Goal: Transaction & Acquisition: Download file/media

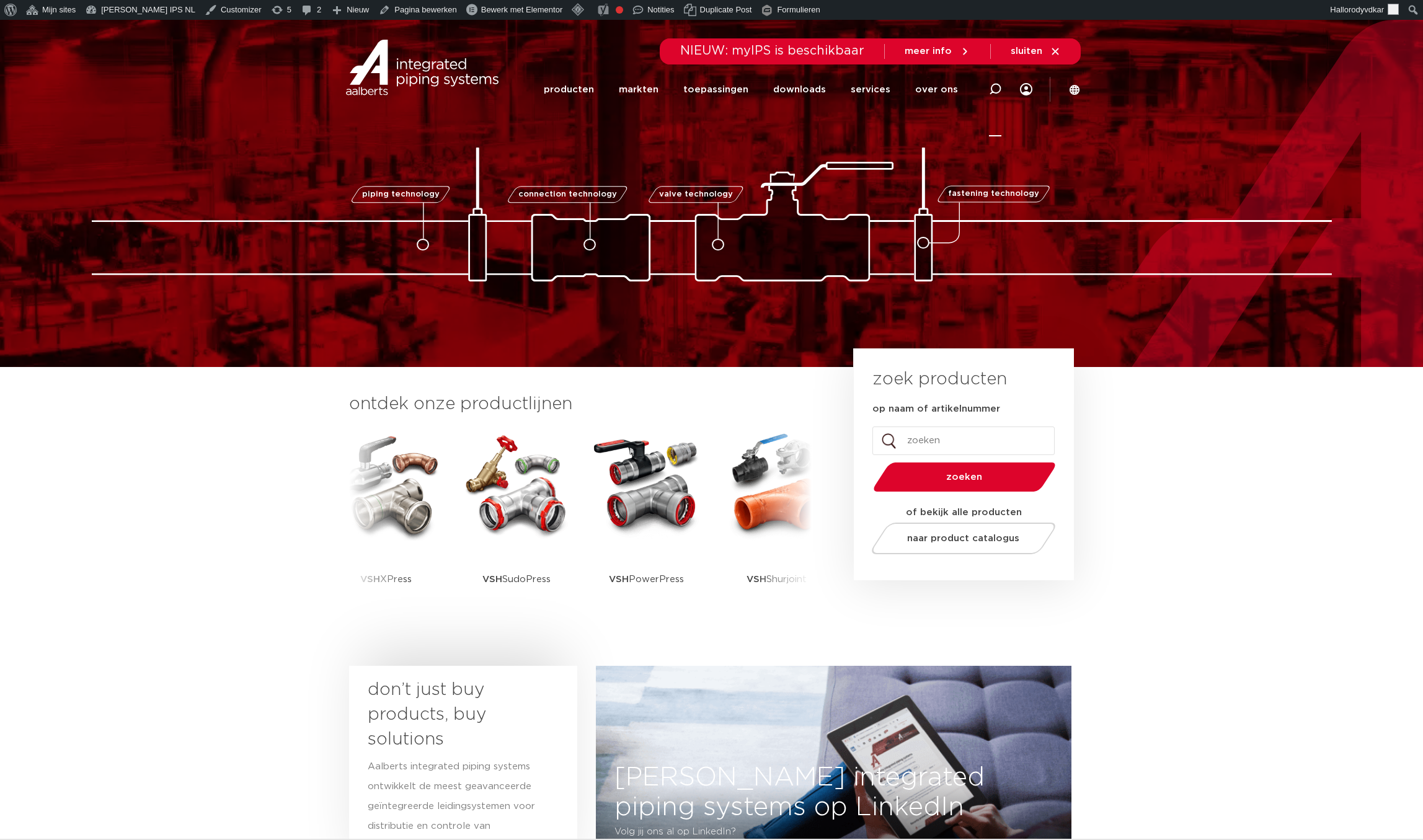
click at [993, 126] on div at bounding box center [995, 89] width 13 height 94
click at [996, 84] on icon at bounding box center [995, 91] width 18 height 18
click at [1074, 179] on img at bounding box center [712, 214] width 1240 height 134
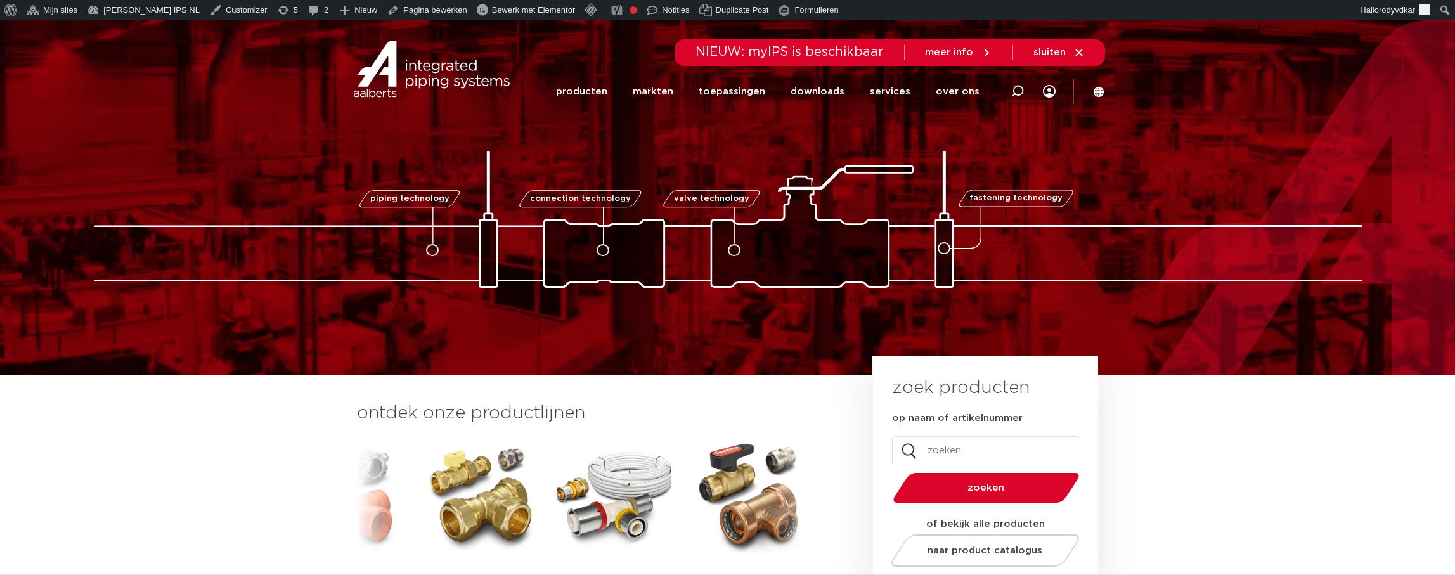
click at [1005, 159] on img at bounding box center [728, 219] width 1268 height 137
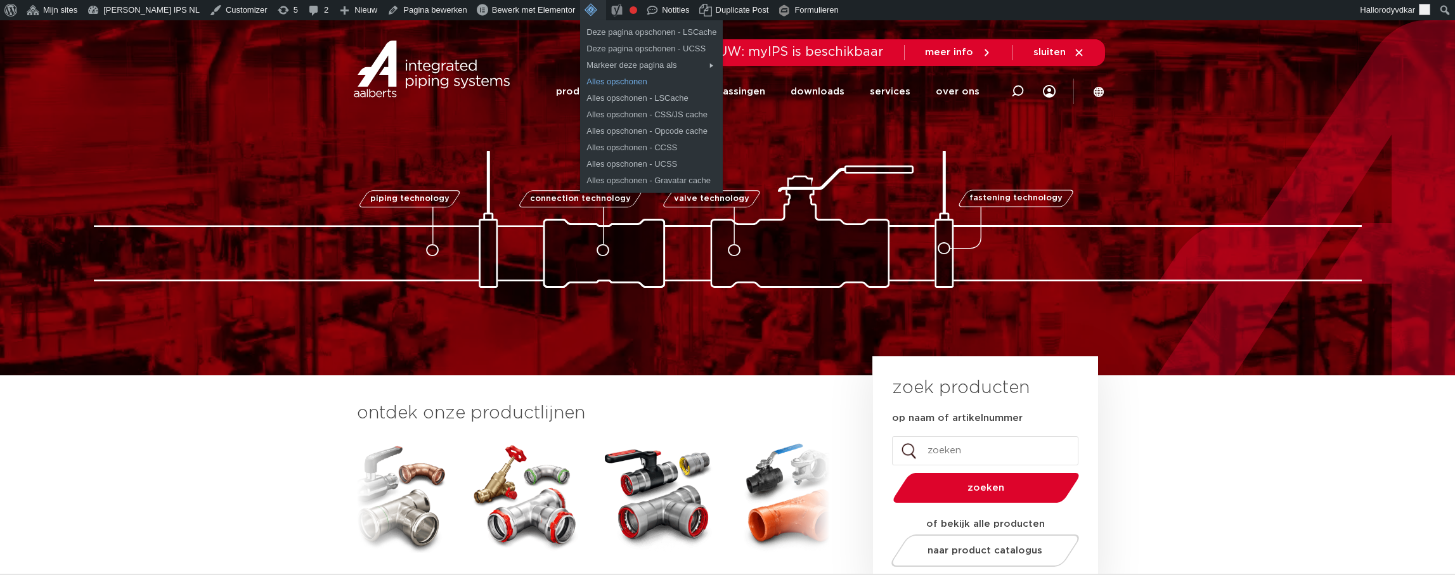
click at [591, 87] on link "Alles opschonen" at bounding box center [651, 82] width 143 height 16
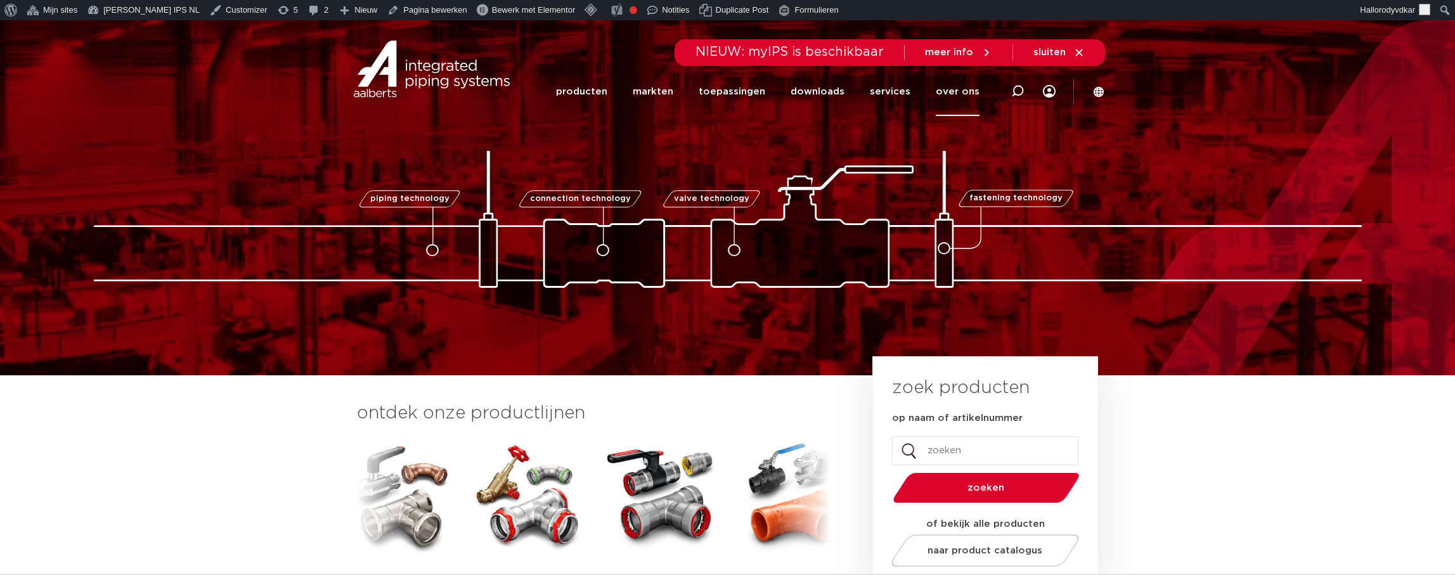
click at [945, 96] on link "over ons" at bounding box center [957, 91] width 44 height 49
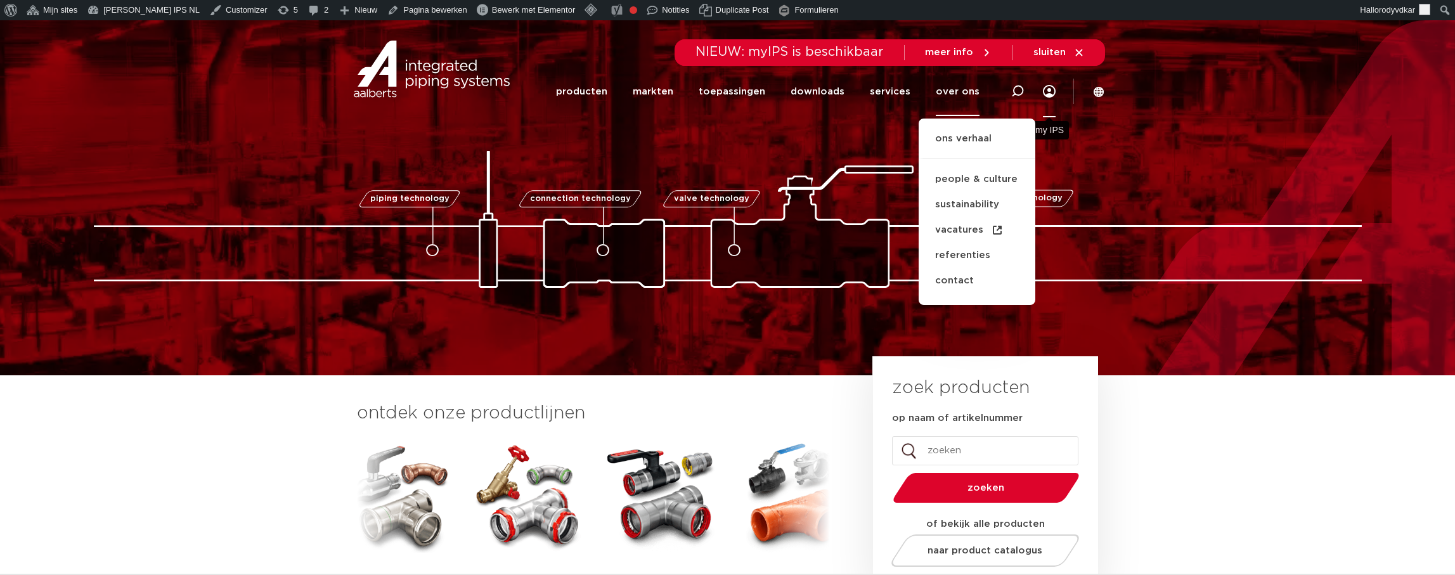
click at [1048, 90] on link "Menu" at bounding box center [1049, 91] width 13 height 52
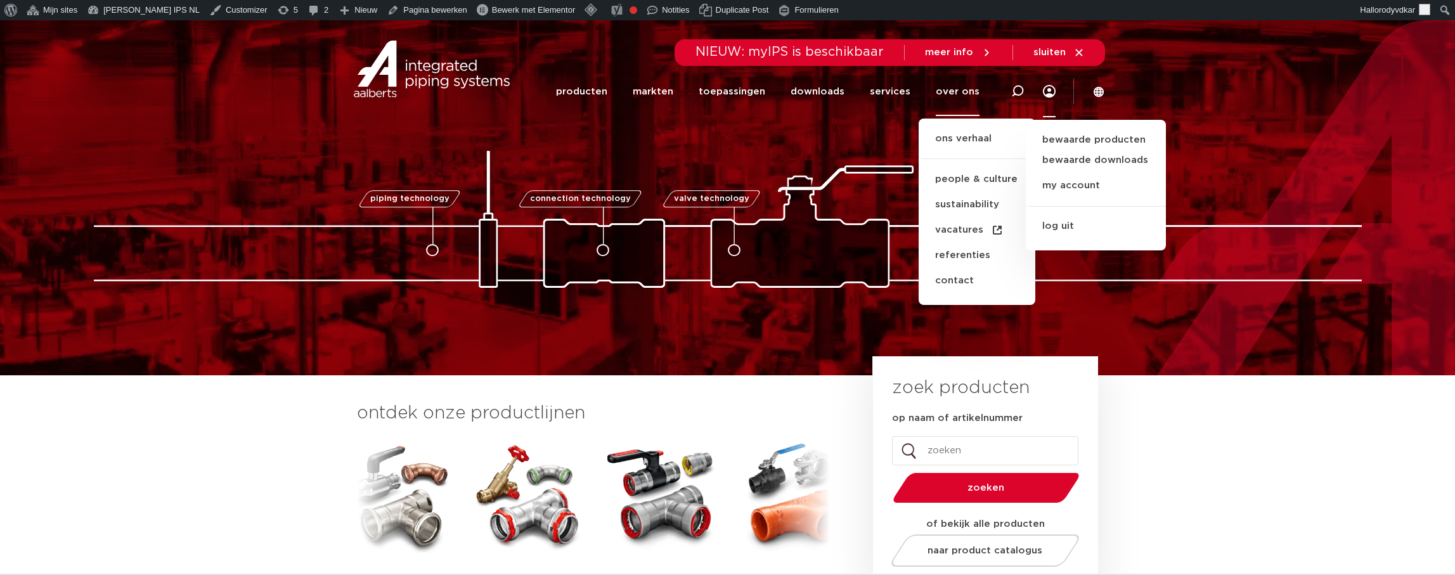
click at [1159, 343] on div "piping technology connection technology valve technology fastening technology p…" at bounding box center [727, 197] width 1455 height 355
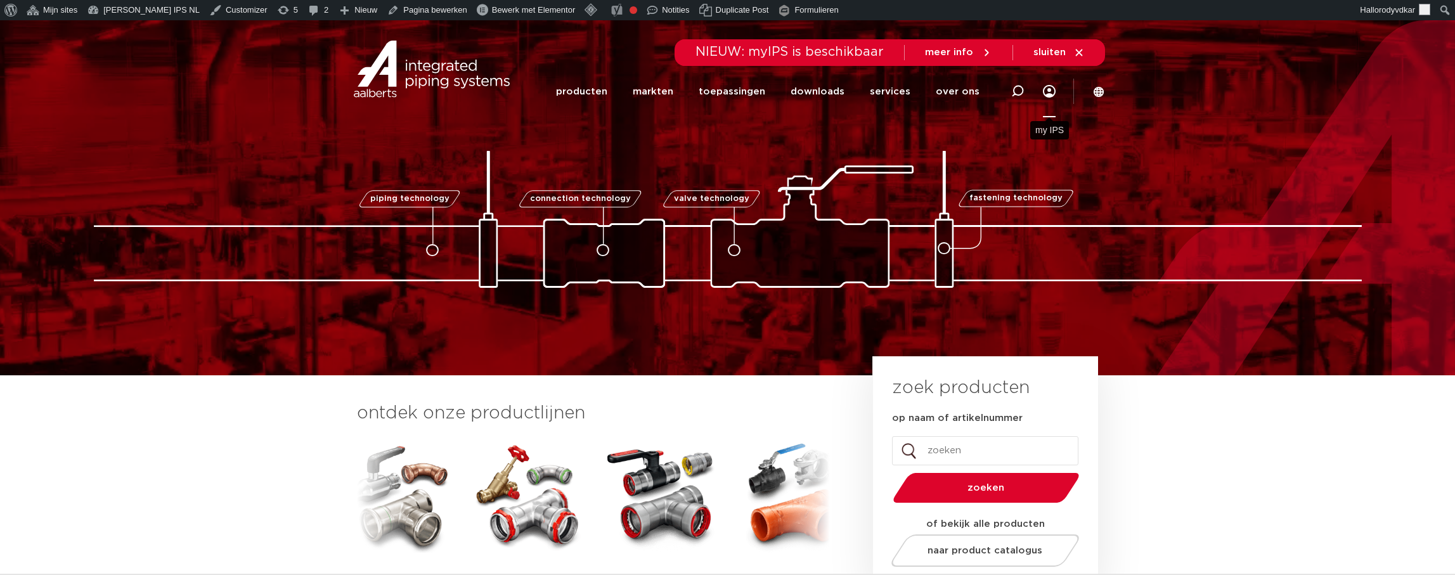
click at [1051, 95] on link "Menu" at bounding box center [1049, 91] width 13 height 52
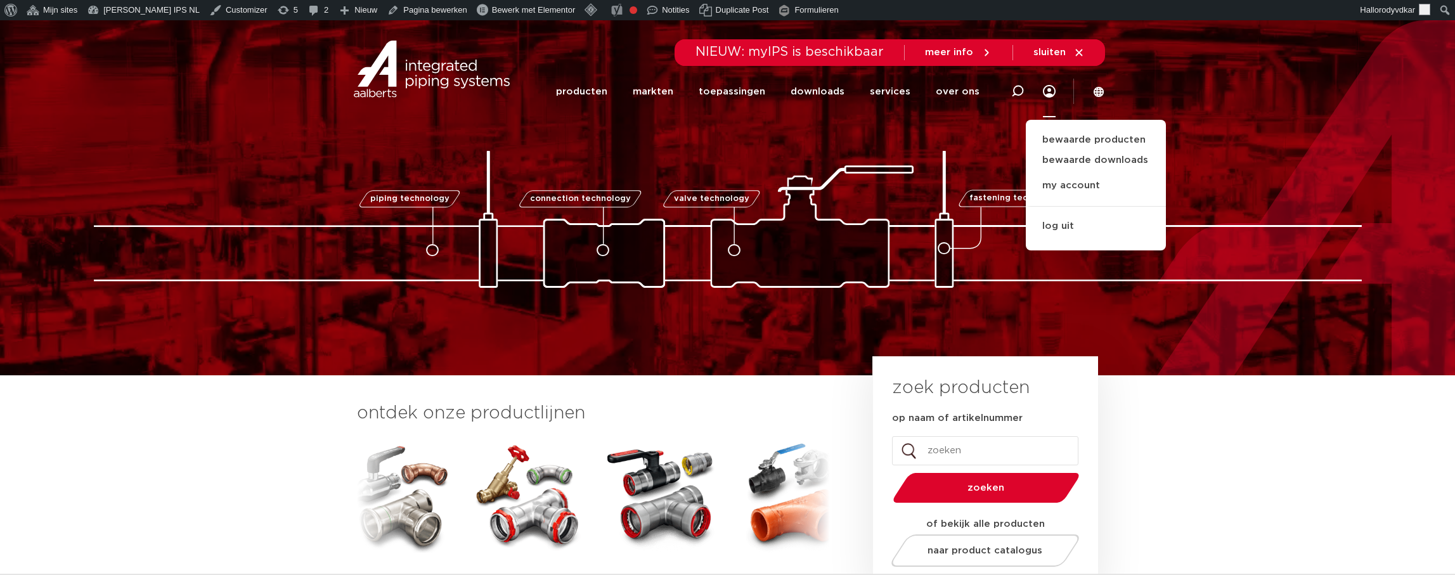
click at [1340, 323] on div "piping technology connection technology valve technology fastening technology p…" at bounding box center [727, 197] width 1455 height 355
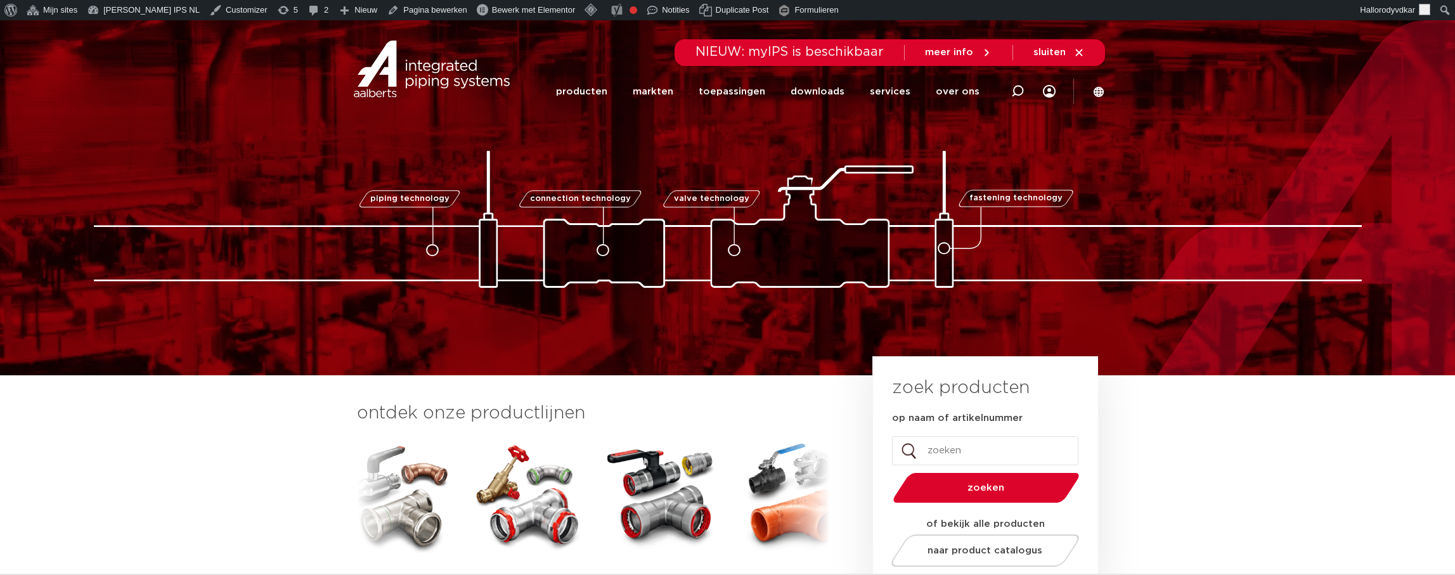
scroll to position [1, 0]
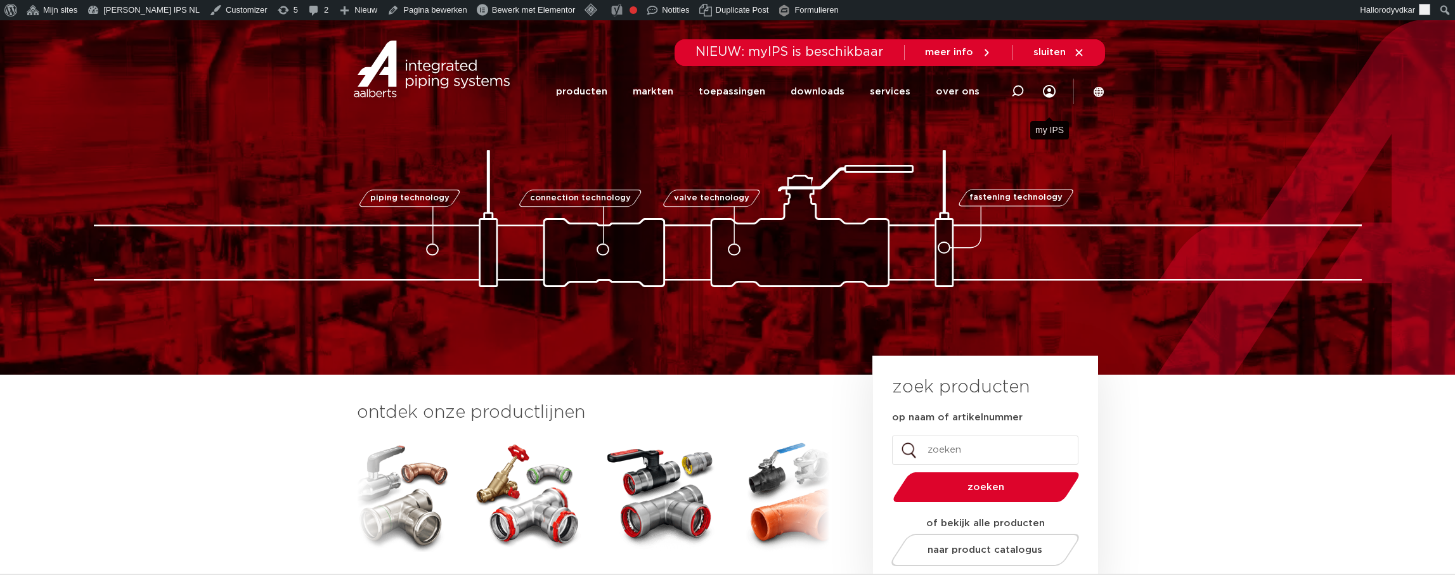
click at [1048, 97] on link "Menu" at bounding box center [1049, 91] width 13 height 52
click at [1048, 93] on link "Menu" at bounding box center [1049, 91] width 13 height 52
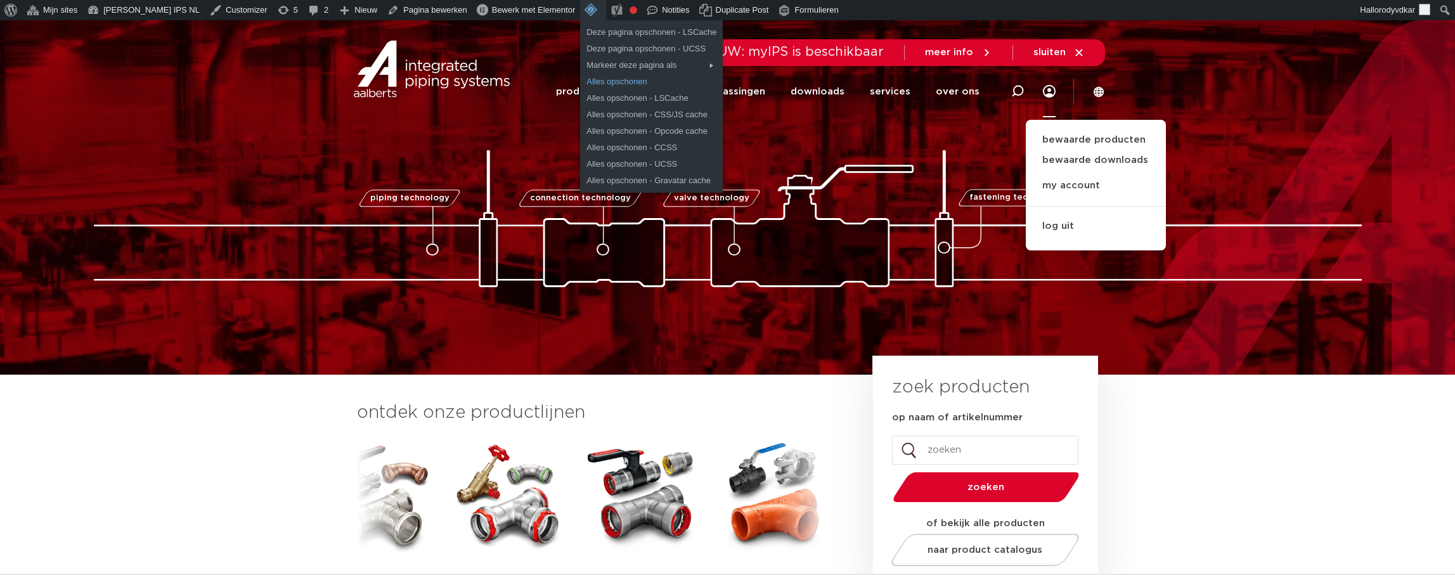
click at [580, 80] on link "Alles opschonen" at bounding box center [651, 82] width 143 height 16
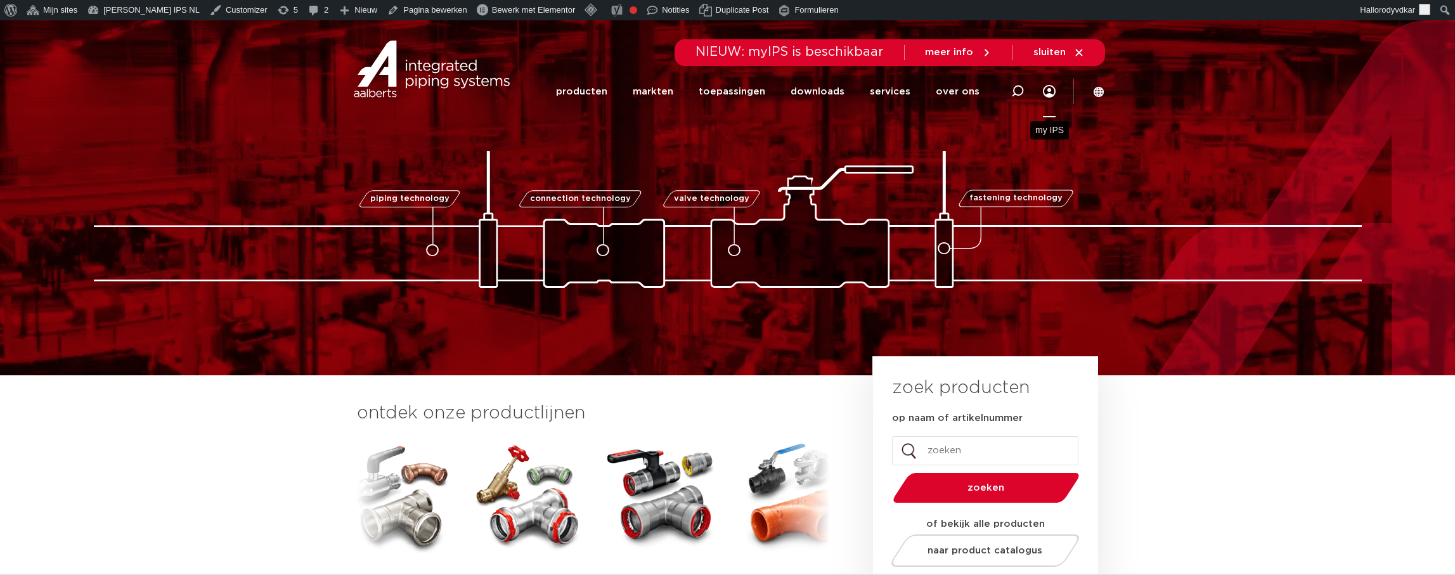
click at [1048, 94] on link "Menu" at bounding box center [1049, 91] width 13 height 52
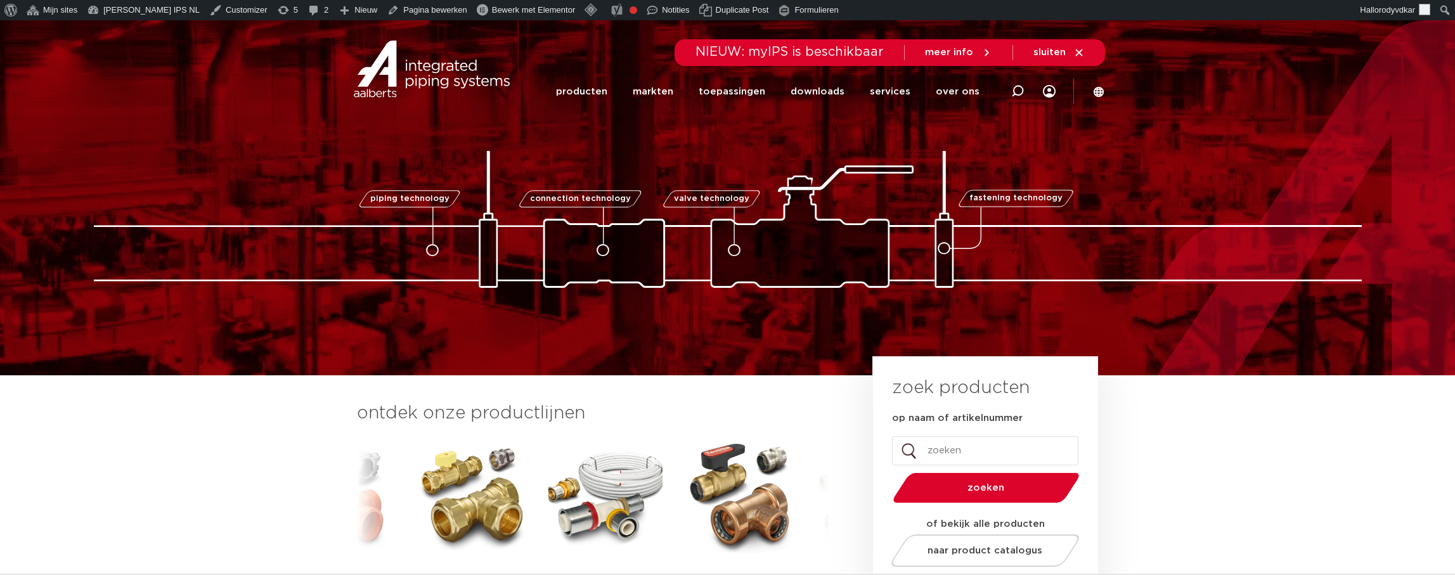
click at [1223, 427] on section "ontdek onze productlijnen VSH SmartPress VSH XPress VSH SudoPress VSH" at bounding box center [727, 524] width 1455 height 299
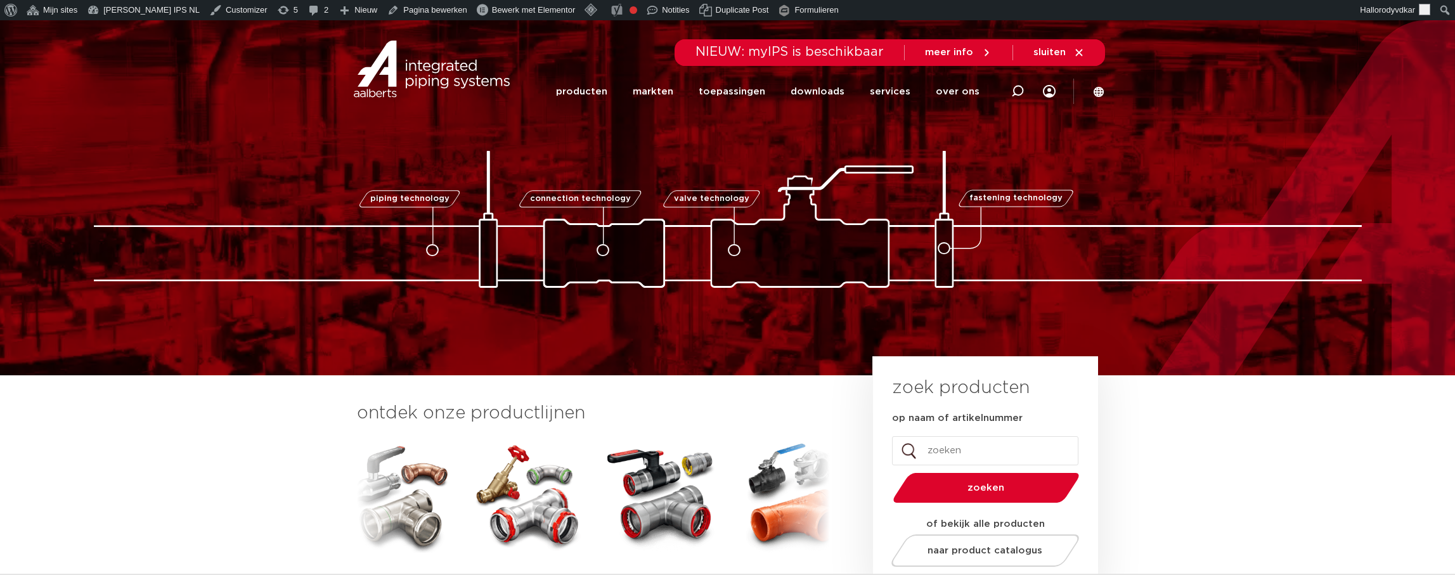
click at [881, 176] on img at bounding box center [728, 219] width 1268 height 137
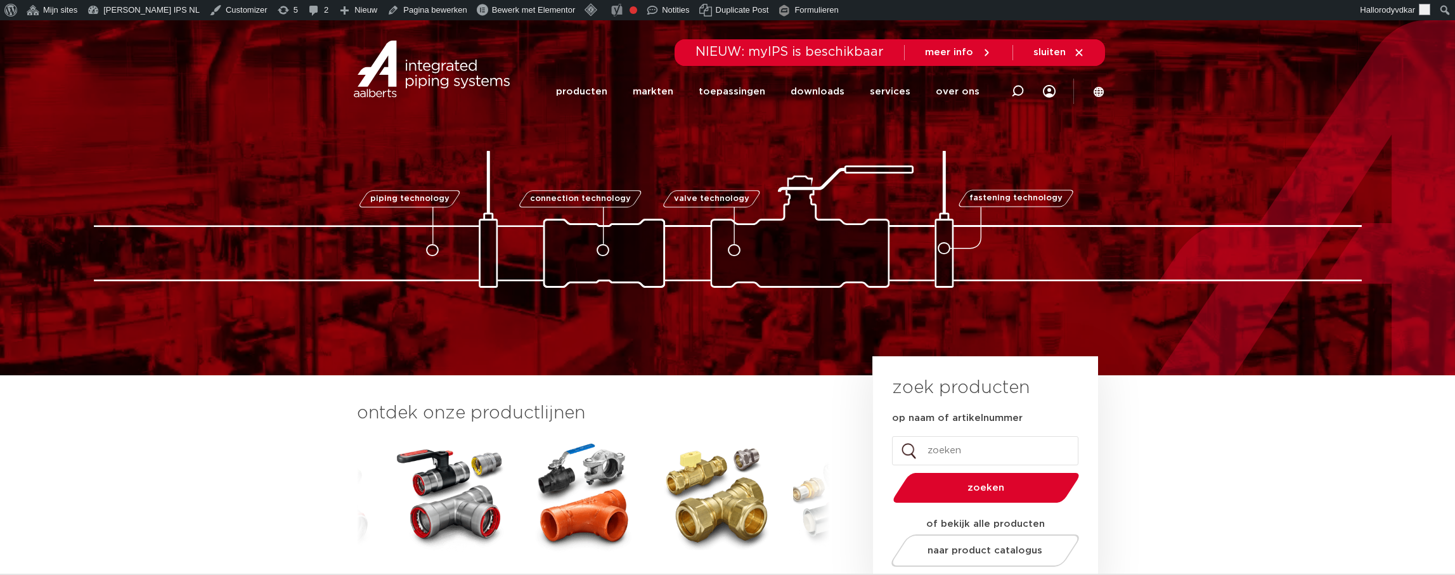
click at [348, 315] on div "piping technology connection technology valve technology fastening technology p…" at bounding box center [727, 197] width 1455 height 355
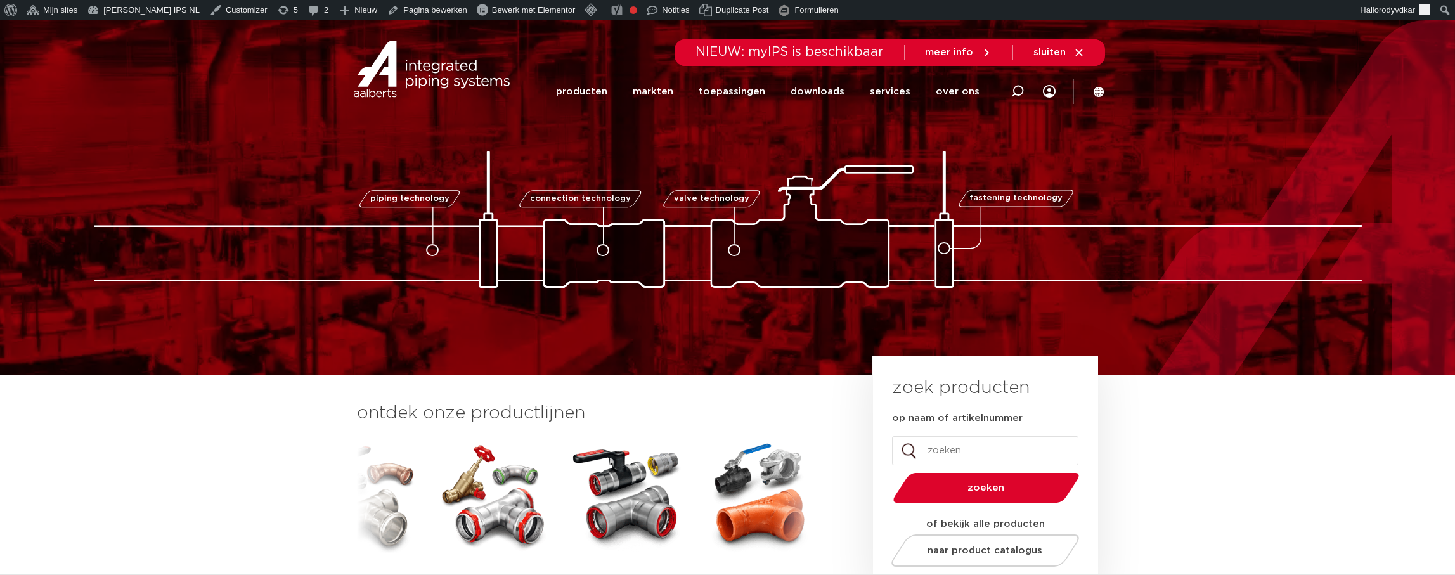
click at [77, 214] on div "piping technology connection technology valve technology fastening technology p…" at bounding box center [727, 198] width 1455 height 180
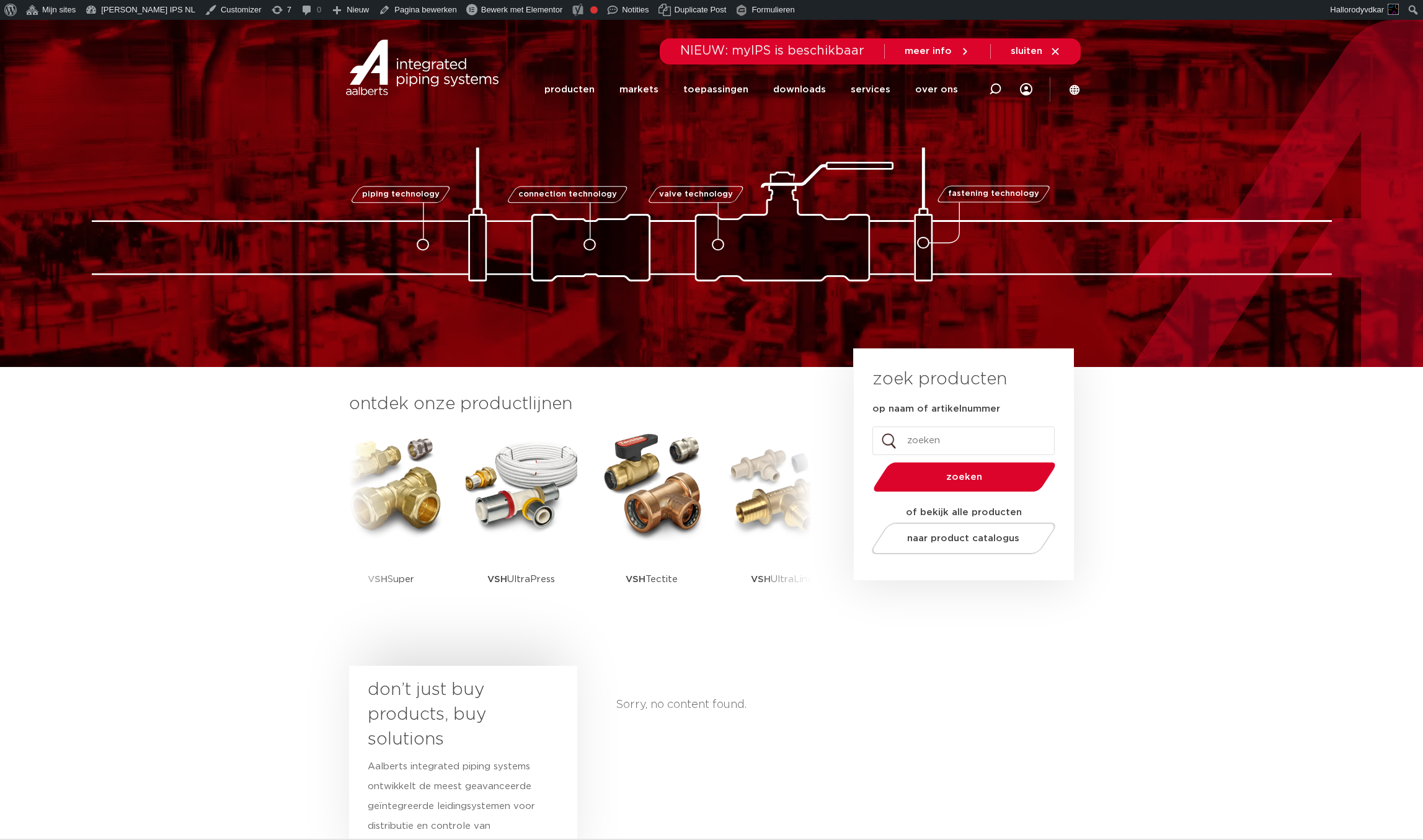
click at [1328, 325] on div "piping technology connection technology valve technology fastening technology p…" at bounding box center [711, 193] width 1423 height 347
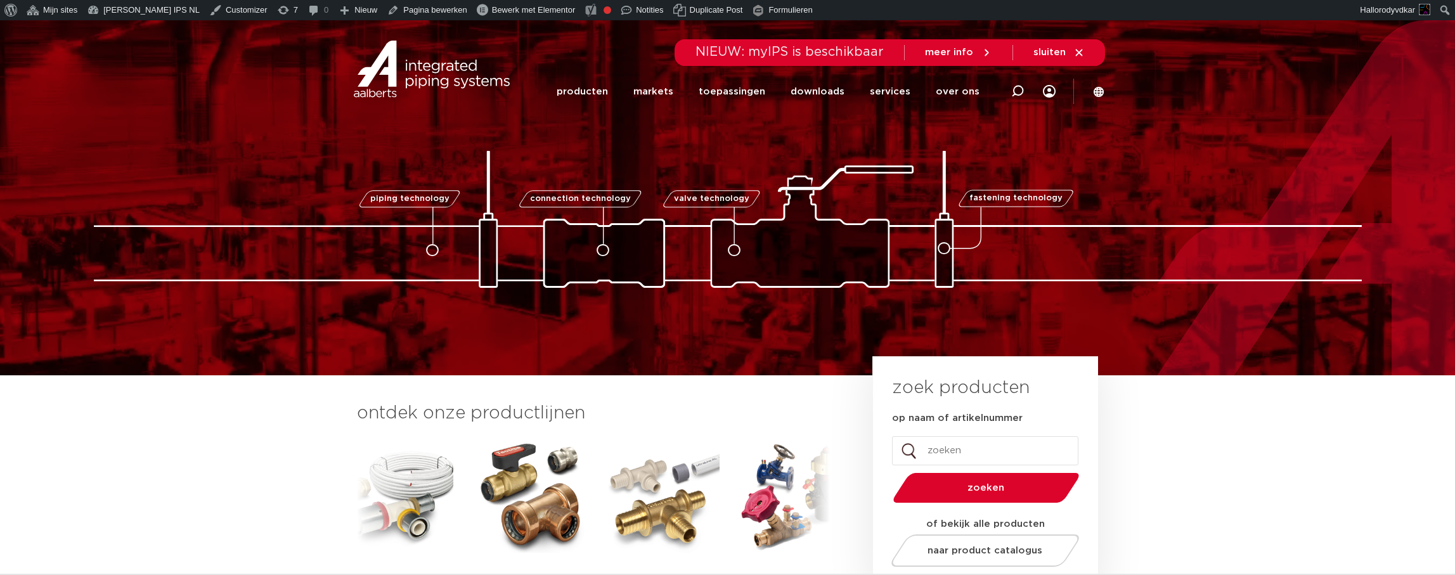
click at [1114, 174] on img at bounding box center [728, 219] width 1268 height 137
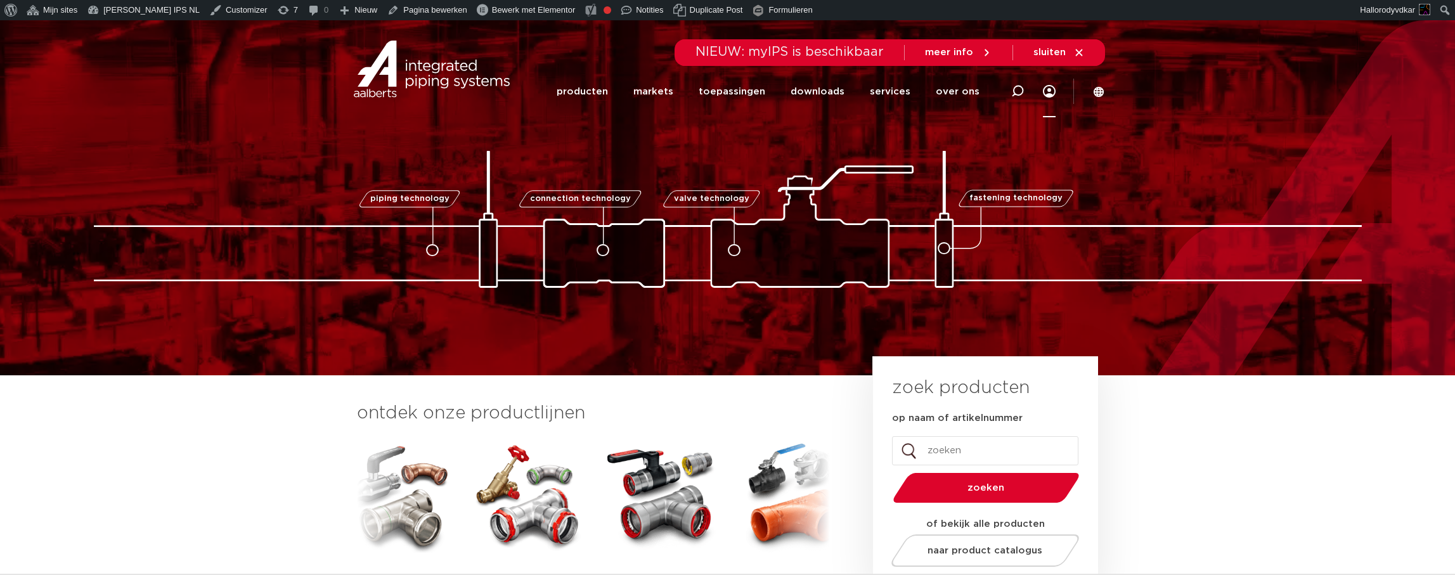
click at [1051, 87] on link "Menu" at bounding box center [1049, 91] width 13 height 52
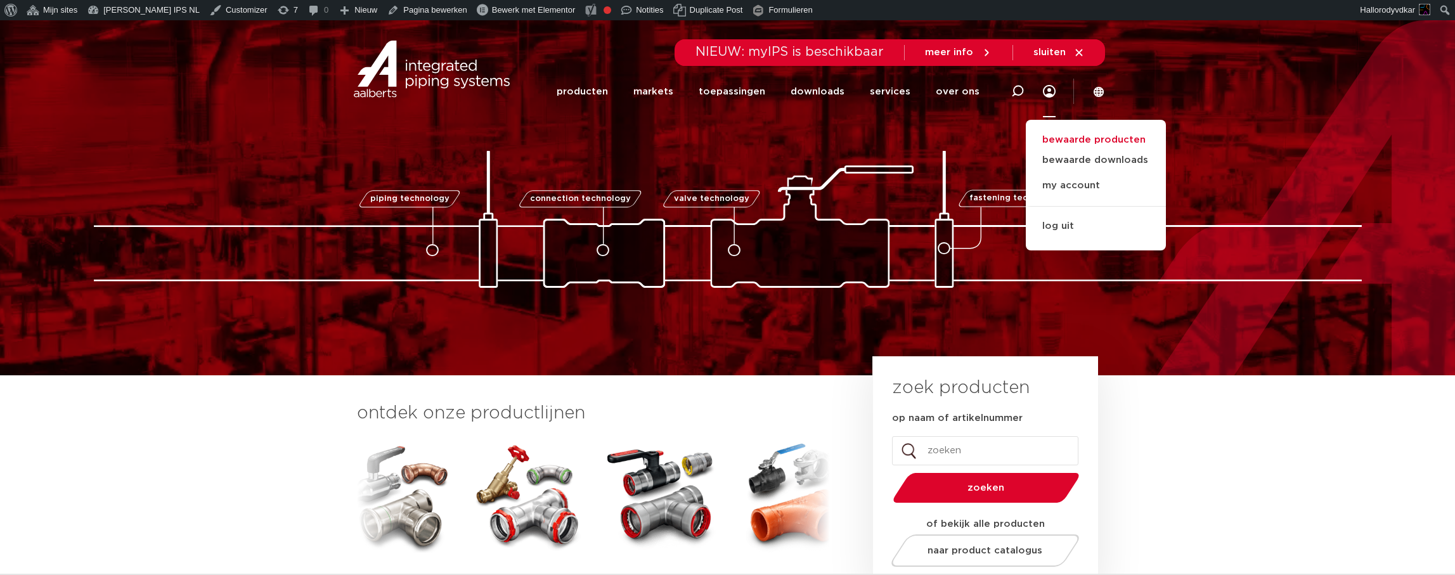
click at [1091, 139] on link "bewaarde producten" at bounding box center [1095, 139] width 140 height 15
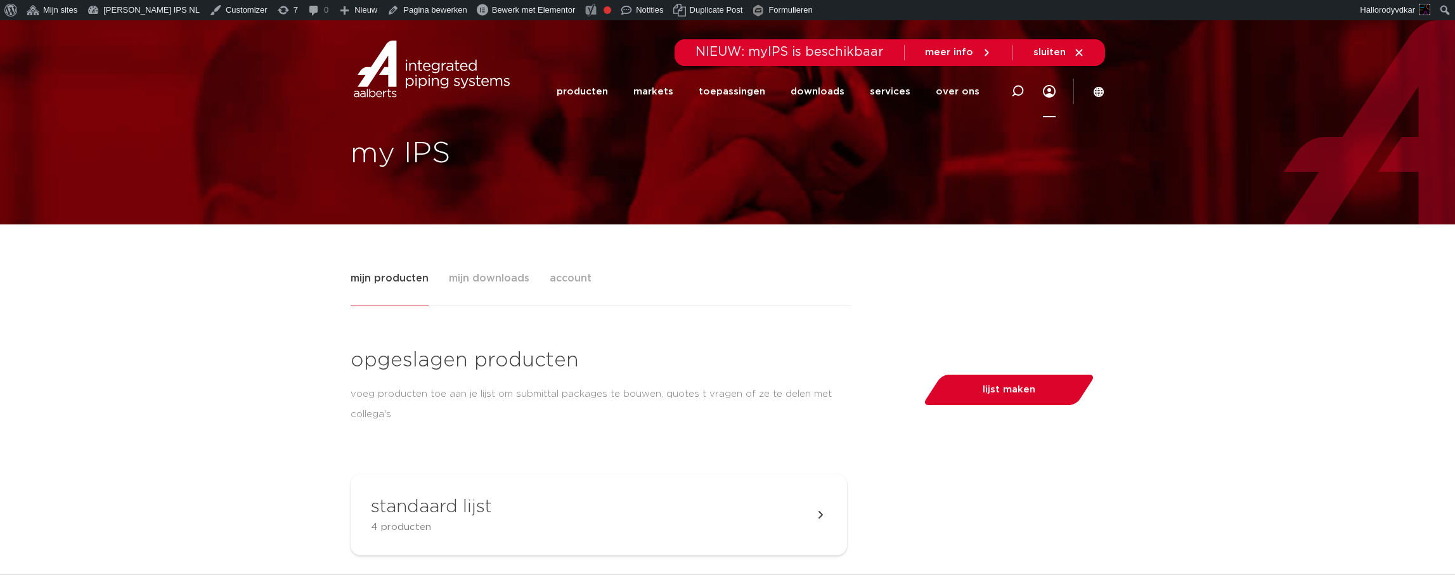
click at [473, 281] on span "mijn downloads" at bounding box center [489, 278] width 80 height 25
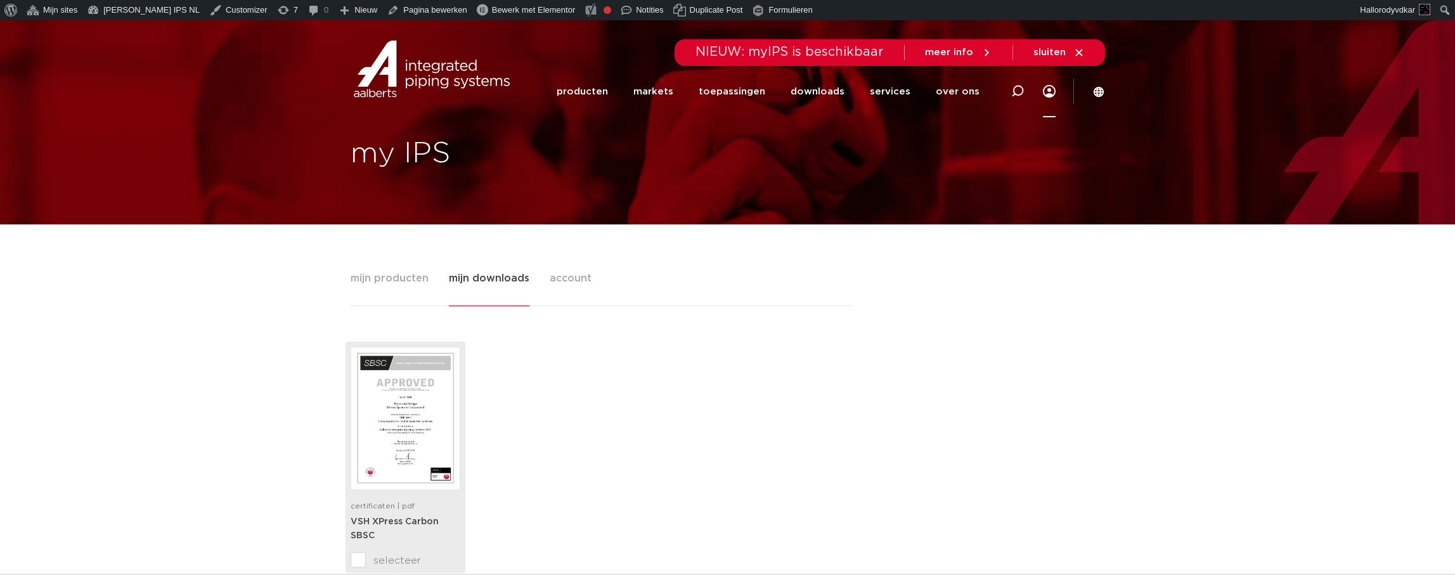
click at [359, 554] on input "selecteer" at bounding box center [377, 560] width 55 height 15
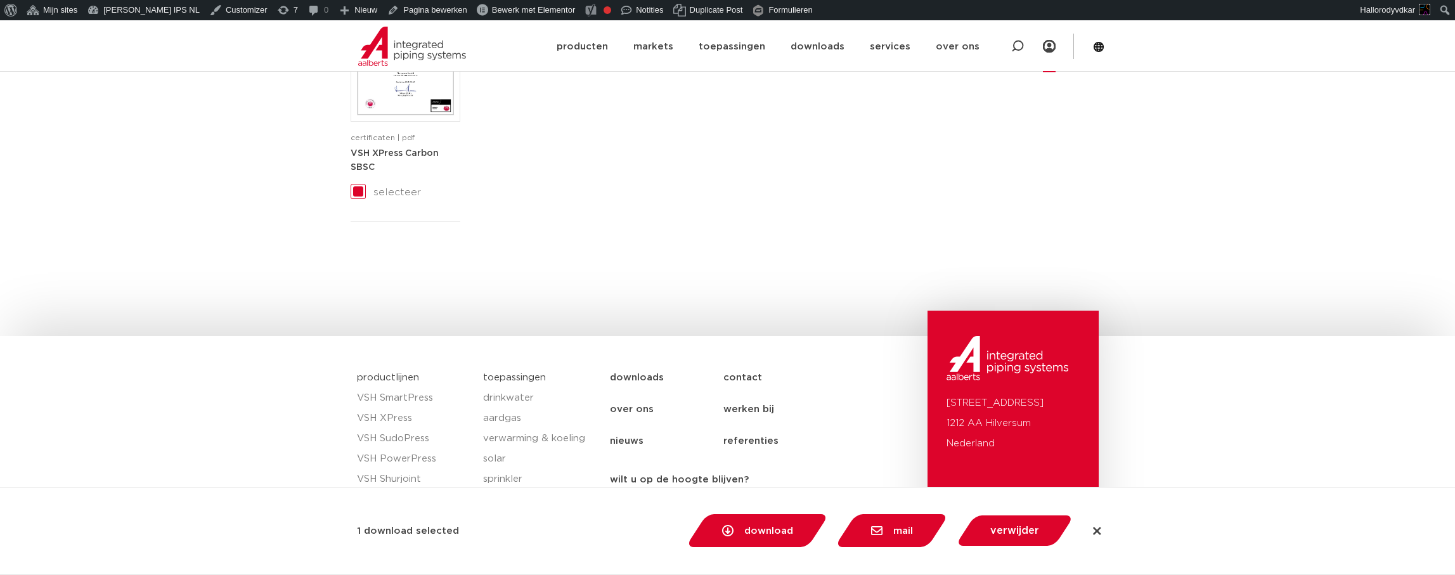
scroll to position [414, 0]
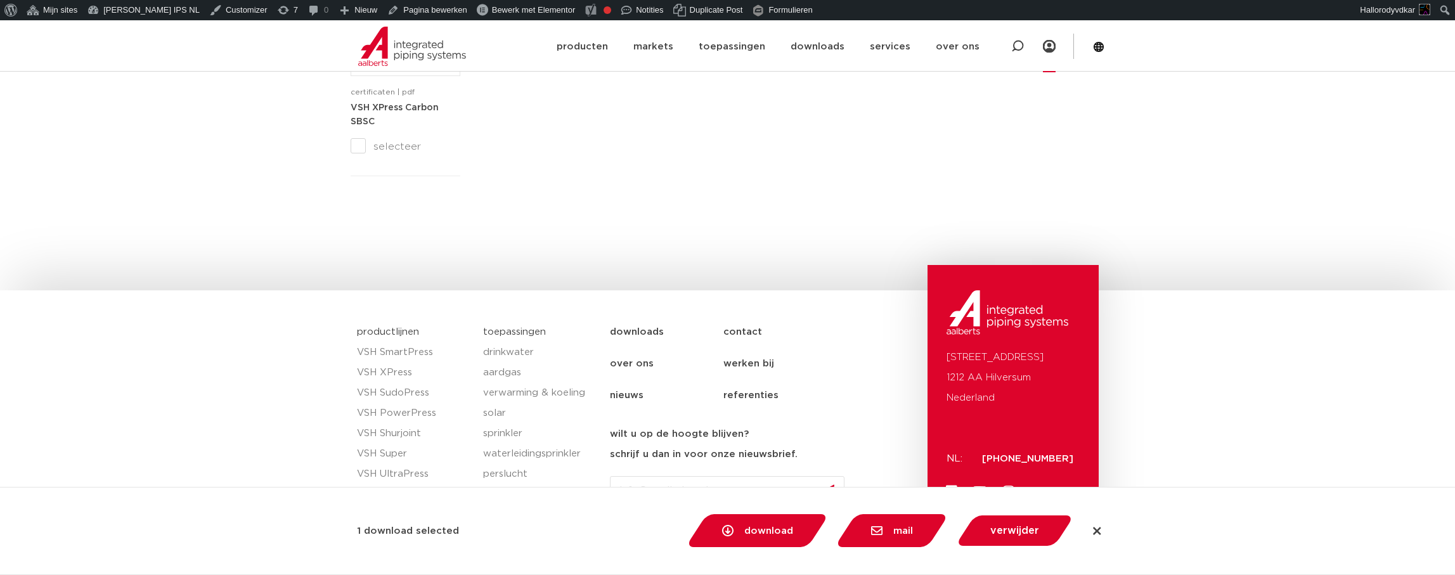
checkbox input "false"
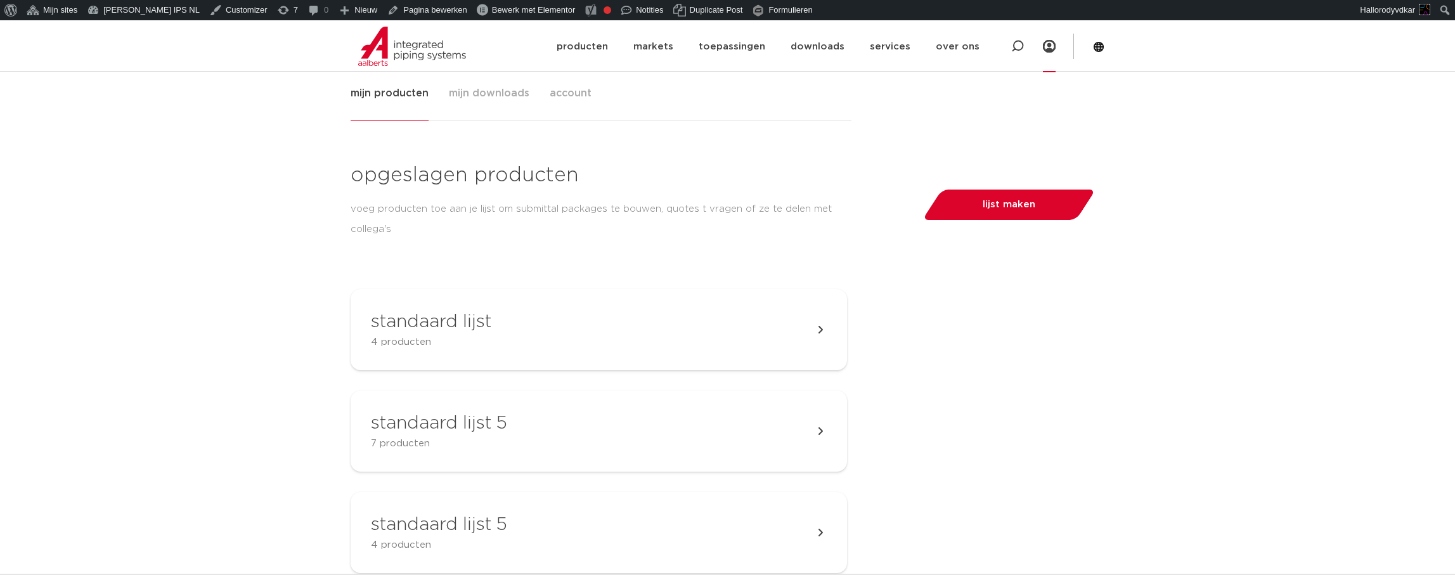
scroll to position [185, 0]
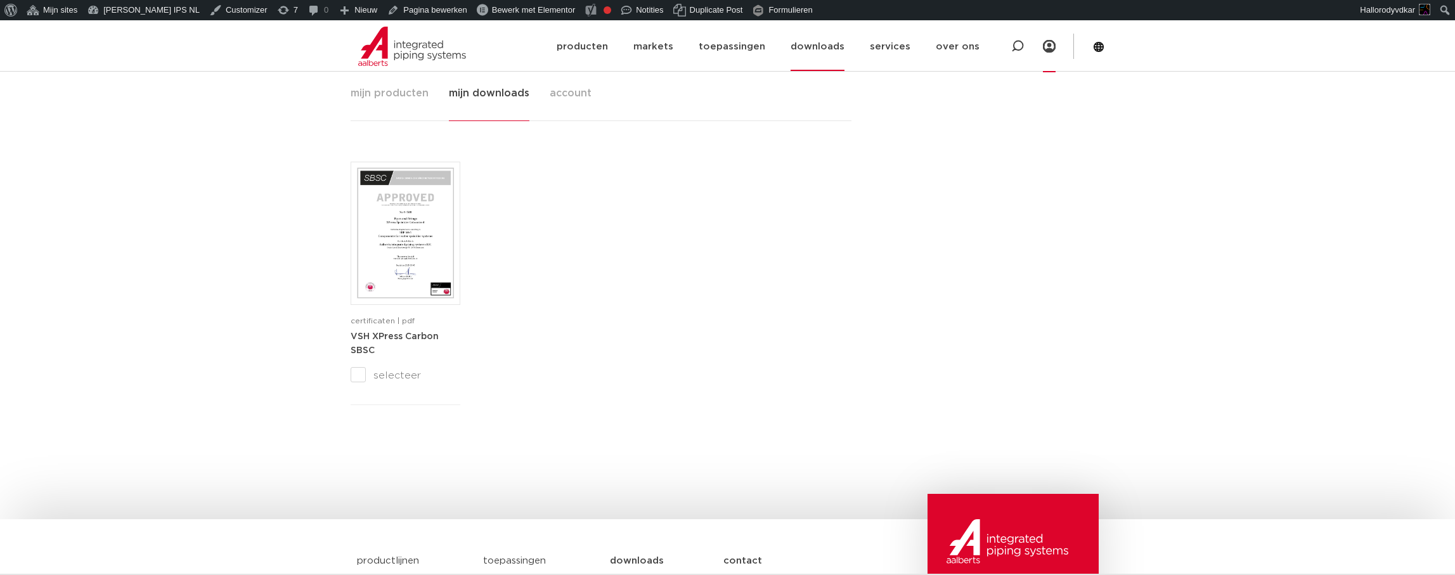
click at [834, 46] on link "downloads" at bounding box center [817, 46] width 54 height 49
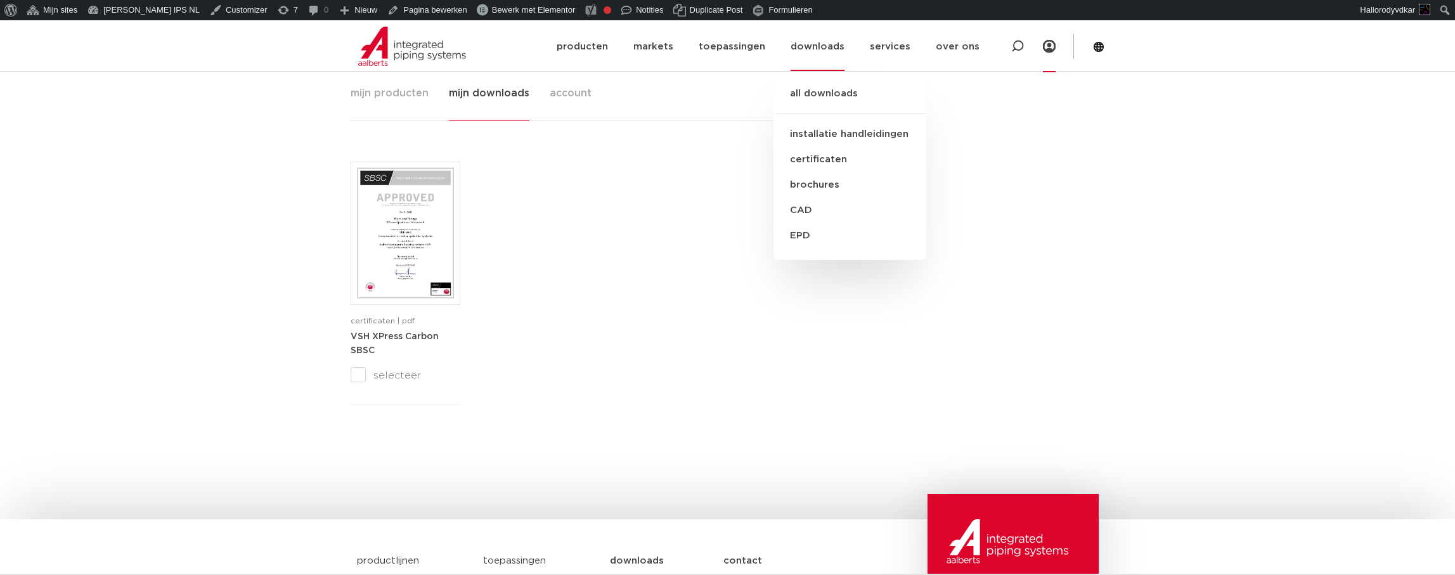
scroll to position [0, 0]
click at [827, 89] on link "all downloads" at bounding box center [849, 100] width 153 height 28
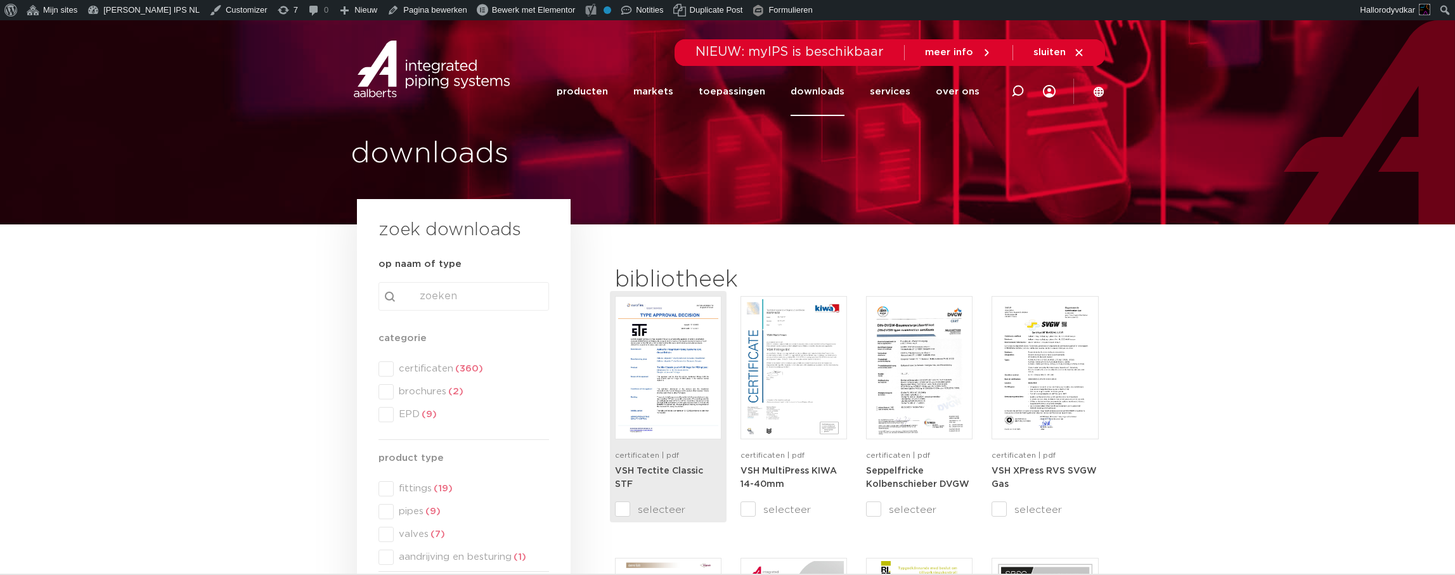
click at [624, 511] on input "selecteer" at bounding box center [641, 509] width 53 height 15
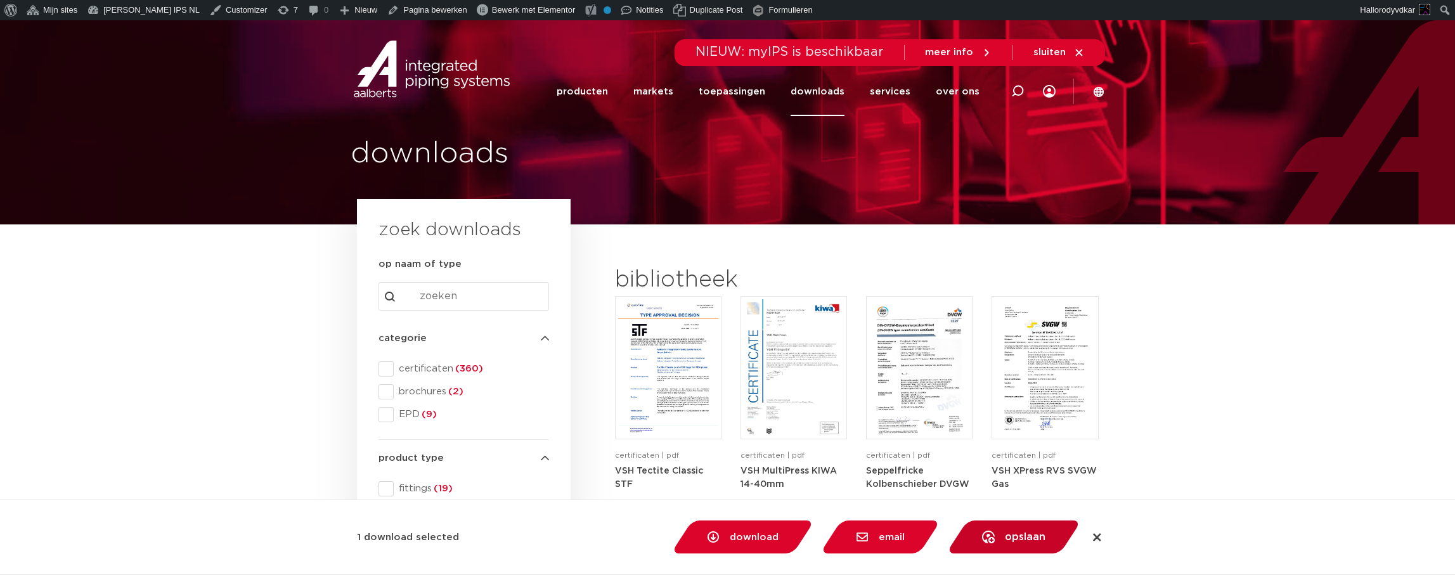
scroll to position [46, 0]
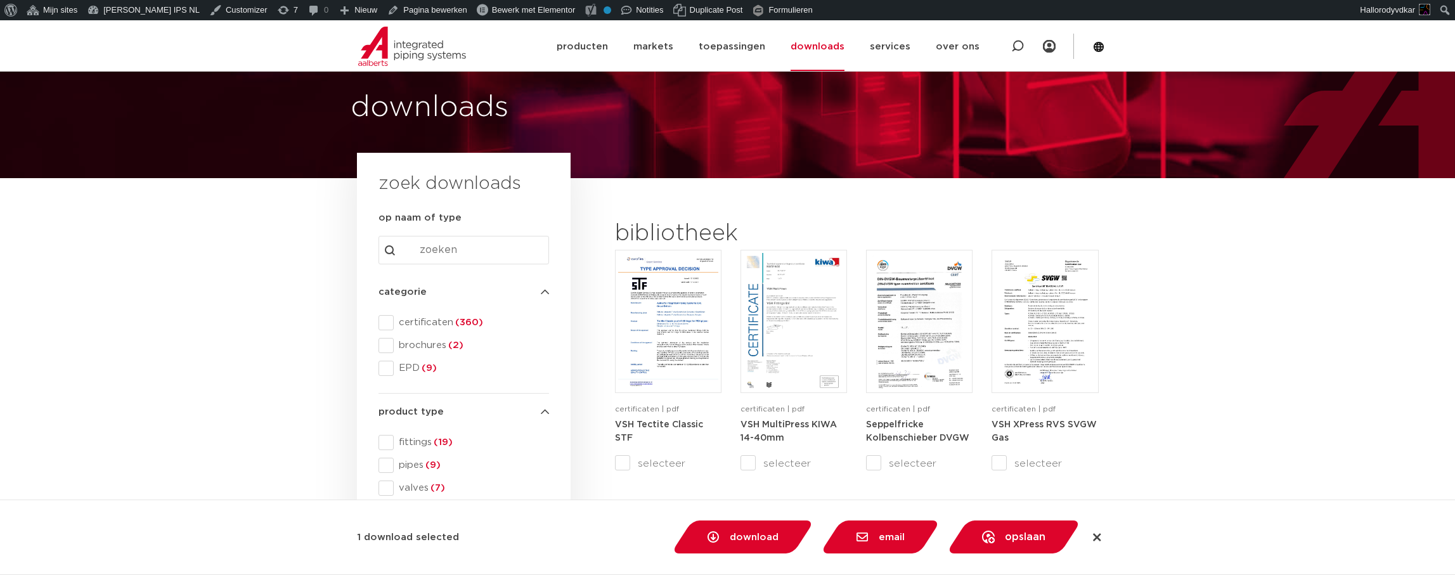
checkbox input "false"
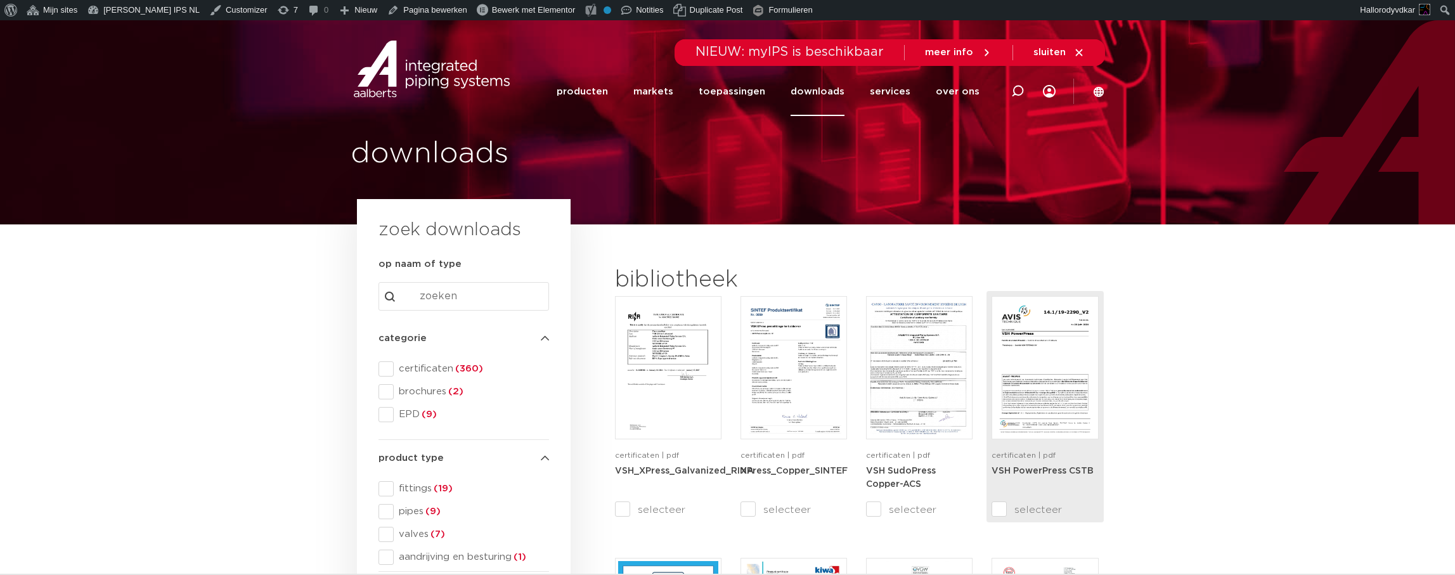
click at [998, 511] on input "selecteer" at bounding box center [1017, 509] width 53 height 15
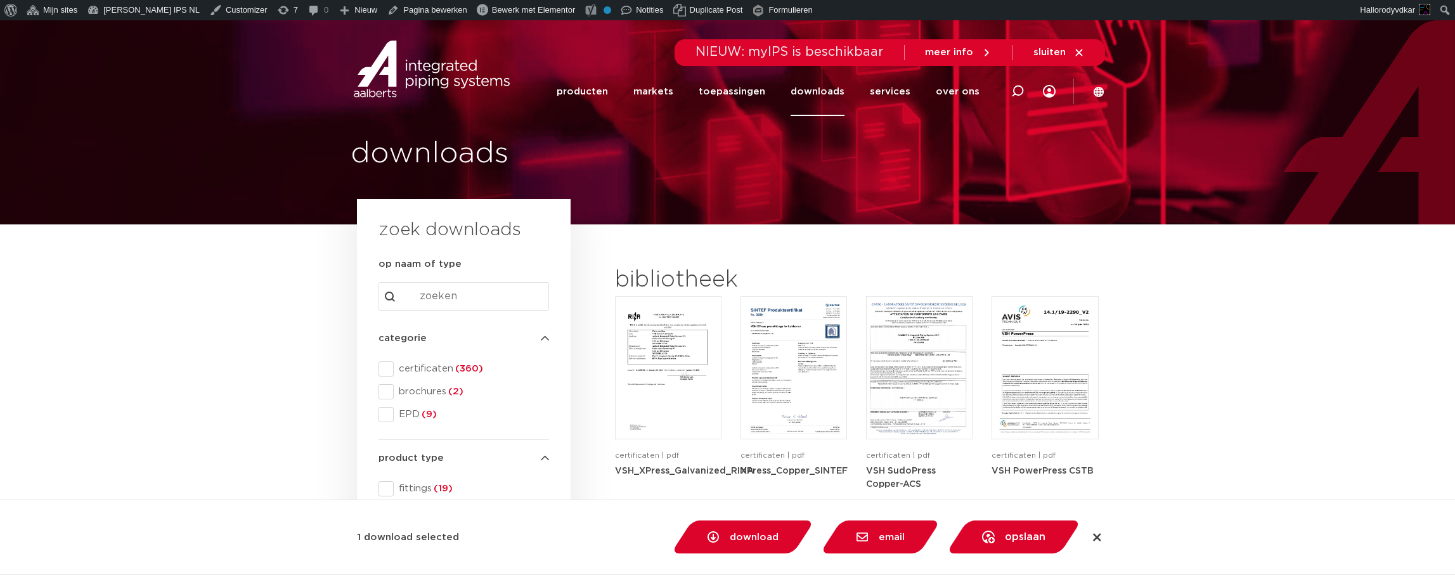
checkbox input "false"
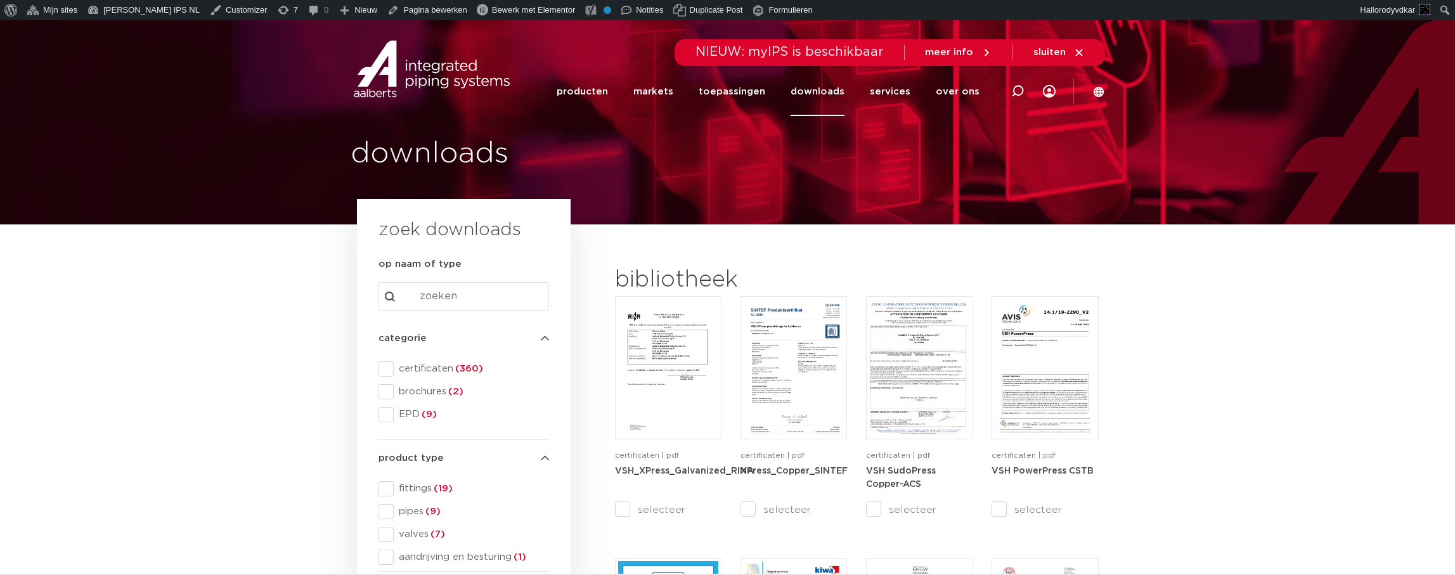
scroll to position [11, 0]
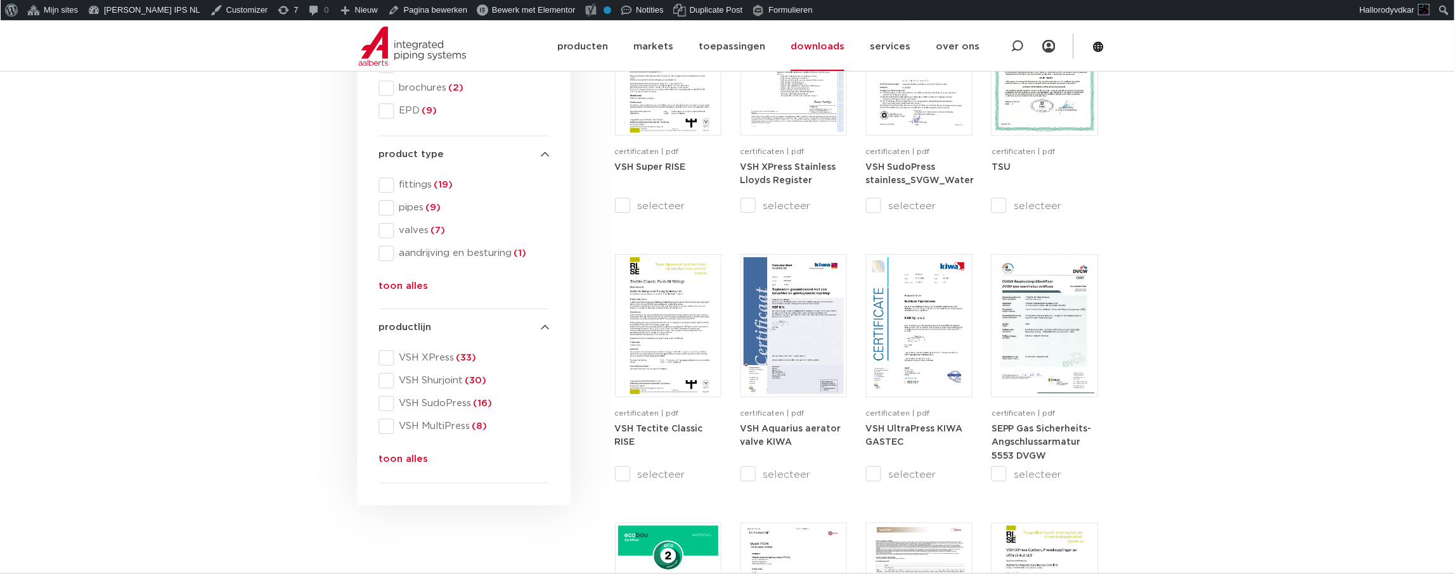
scroll to position [358, 0]
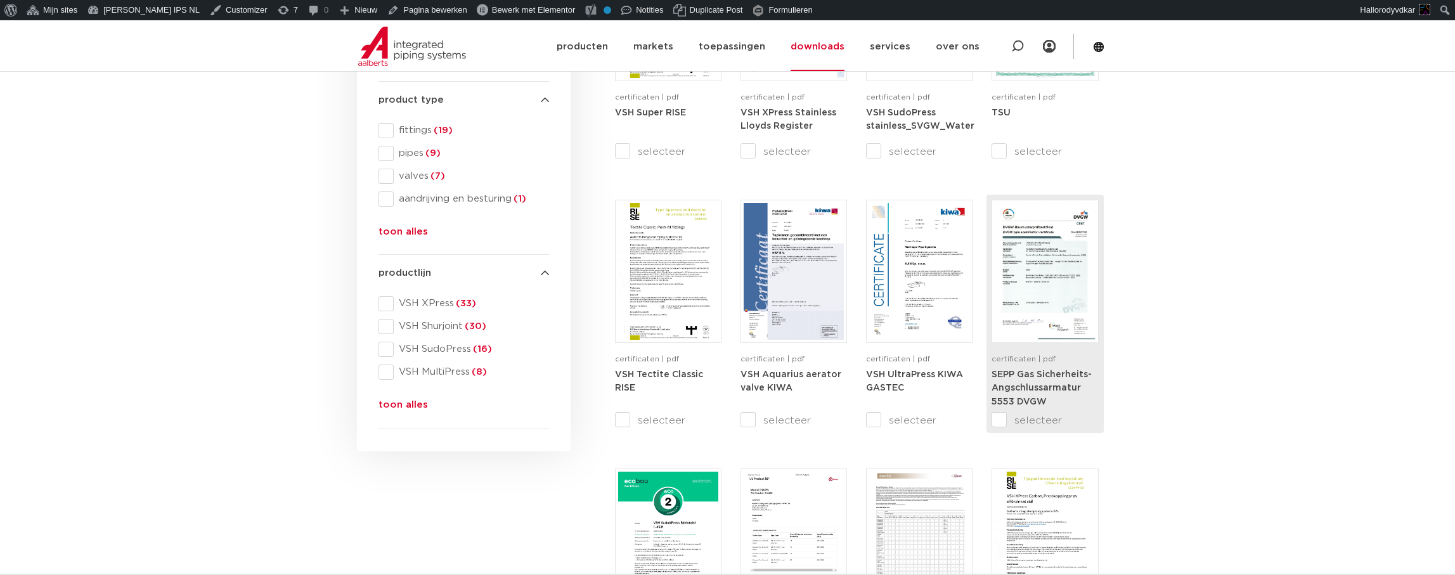
click at [996, 416] on input "selecteer" at bounding box center [1017, 420] width 53 height 15
checkbox input "true"
